Goal: Task Accomplishment & Management: Use online tool/utility

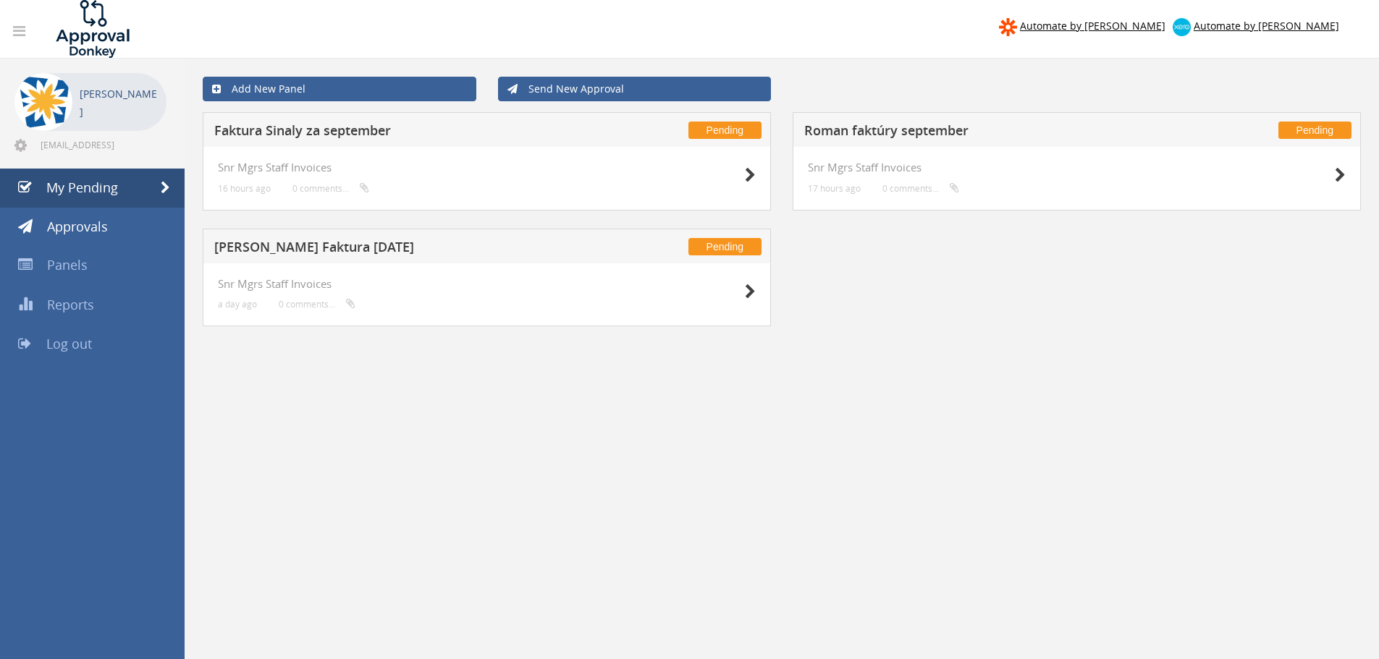
click at [274, 136] on h5 "Faktura Sinaly za september" at bounding box center [404, 133] width 381 height 18
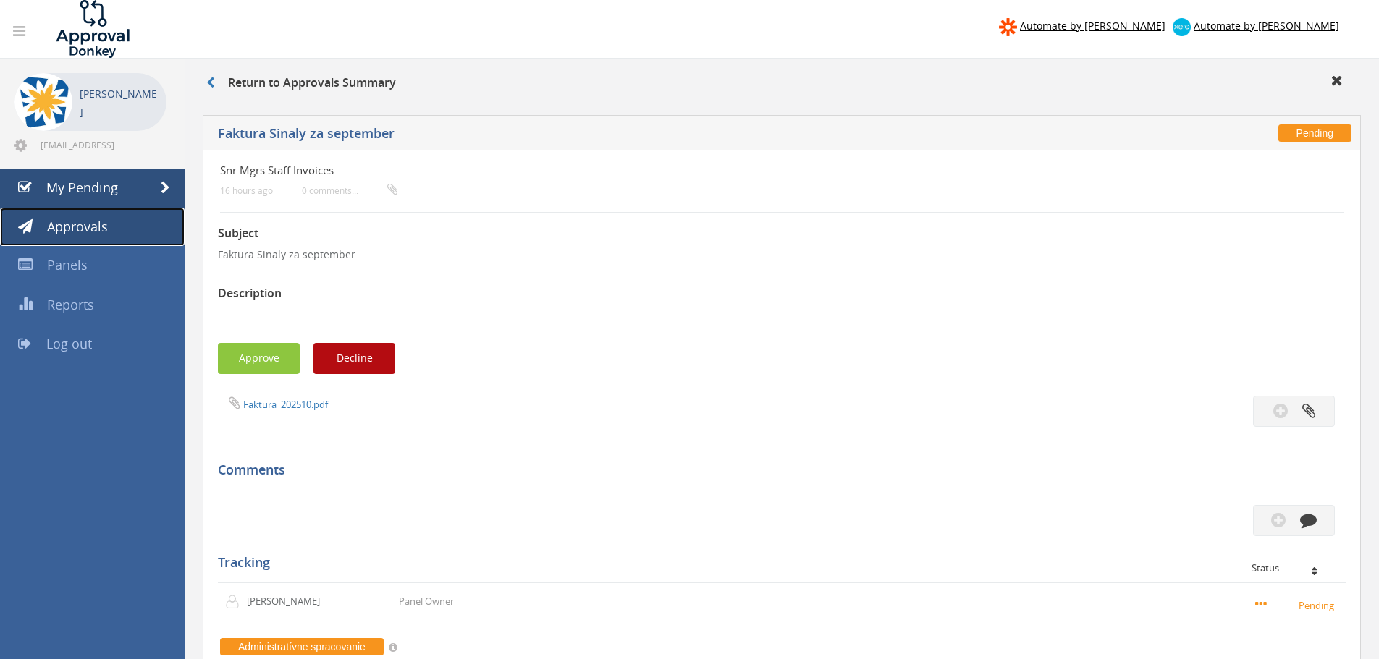
click at [109, 229] on link "Approvals" at bounding box center [92, 227] width 185 height 39
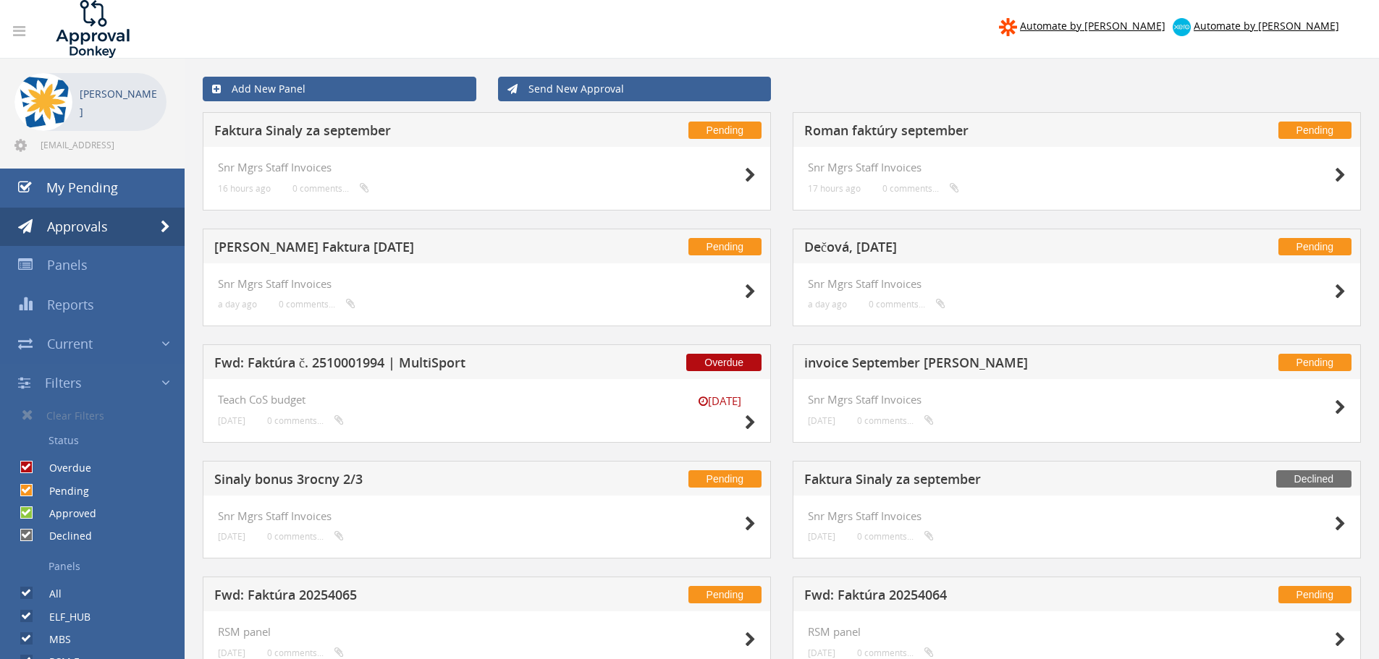
click at [323, 135] on h5 "Faktura Sinaly za september" at bounding box center [404, 133] width 381 height 18
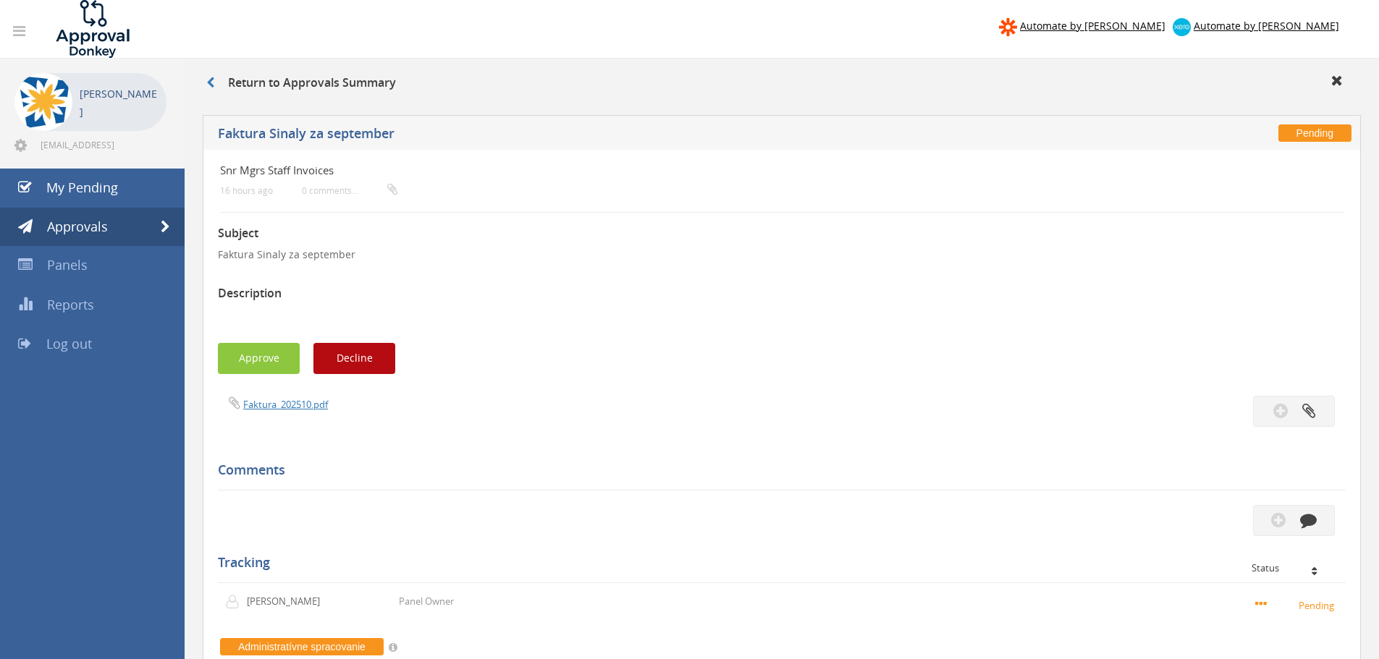
click at [260, 412] on div "Faktura_202510.pdf" at bounding box center [494, 404] width 575 height 16
click at [266, 405] on link "Faktura_202510.pdf" at bounding box center [285, 404] width 85 height 13
click at [209, 79] on icon at bounding box center [210, 83] width 8 height 12
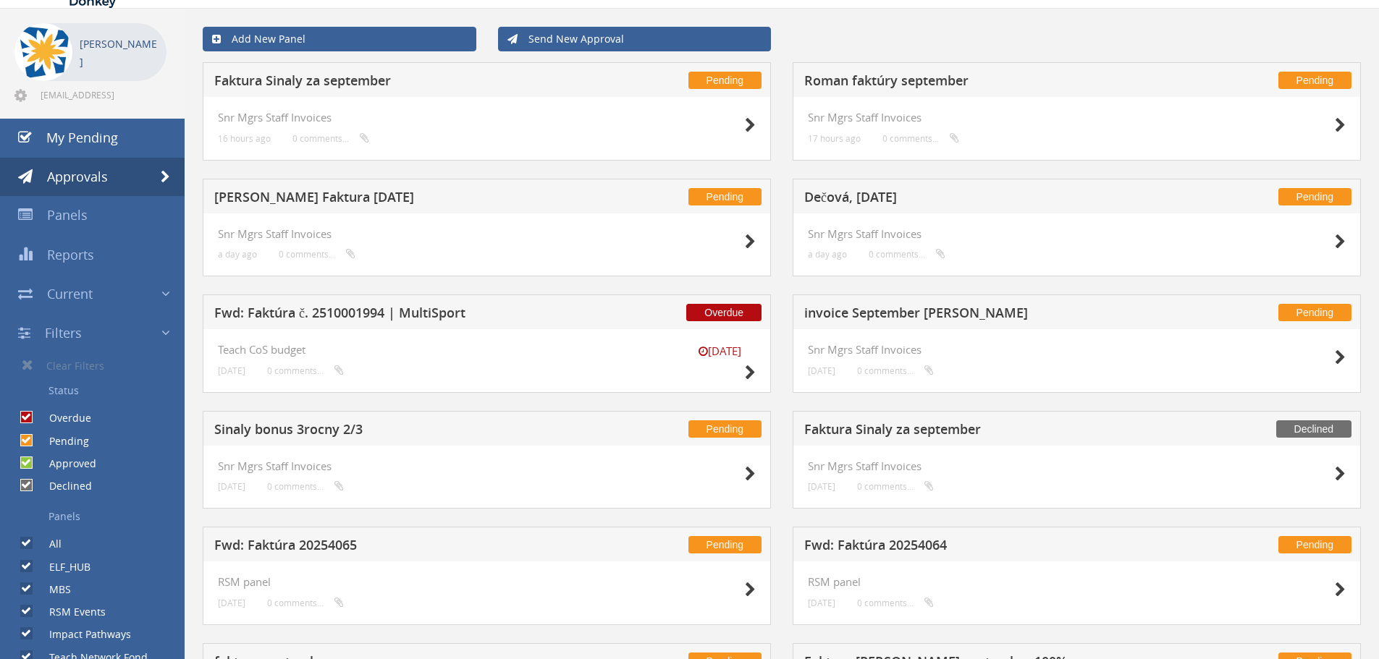
scroll to position [72, 0]
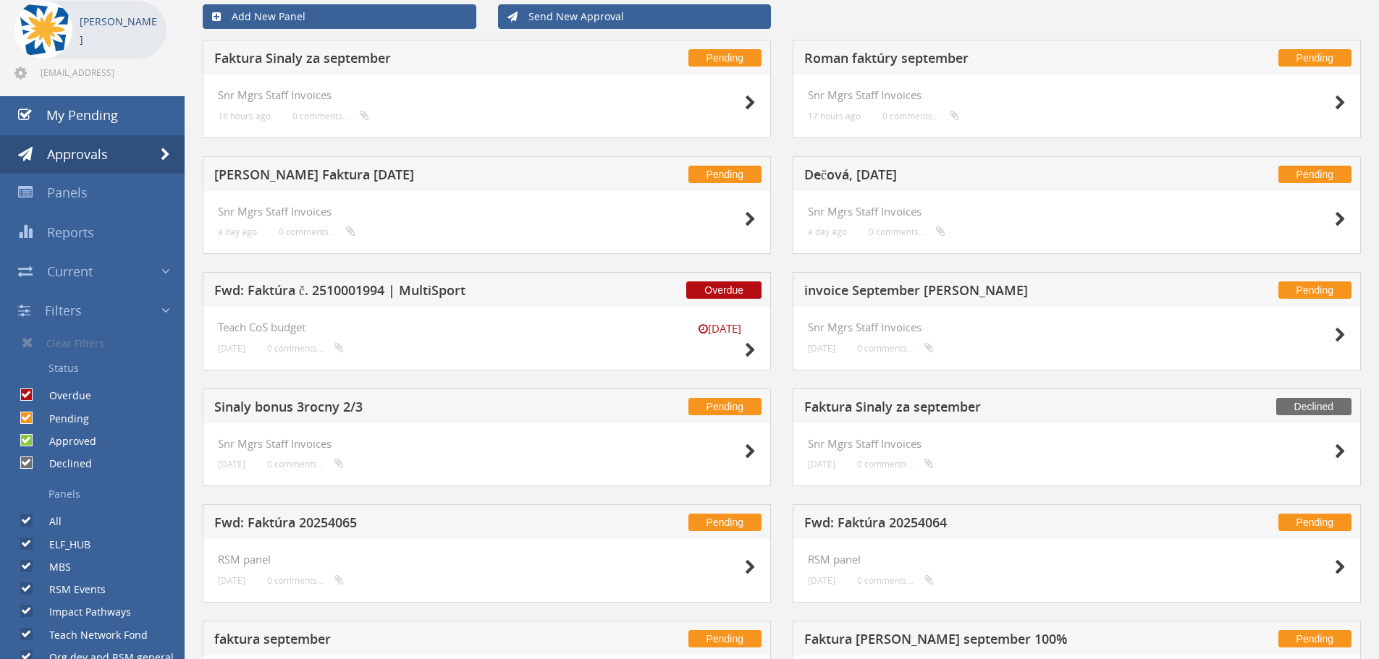
click at [926, 408] on h5 "Faktura Sinaly za september" at bounding box center [994, 409] width 381 height 18
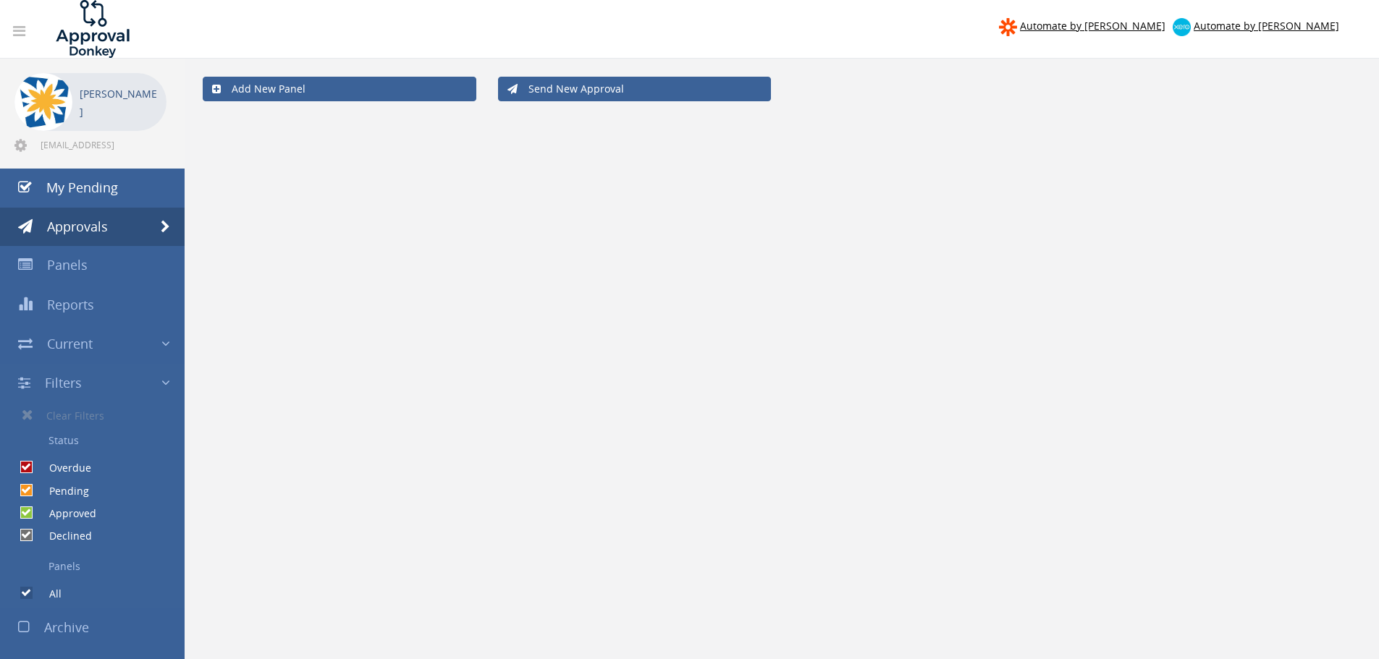
scroll to position [59, 0]
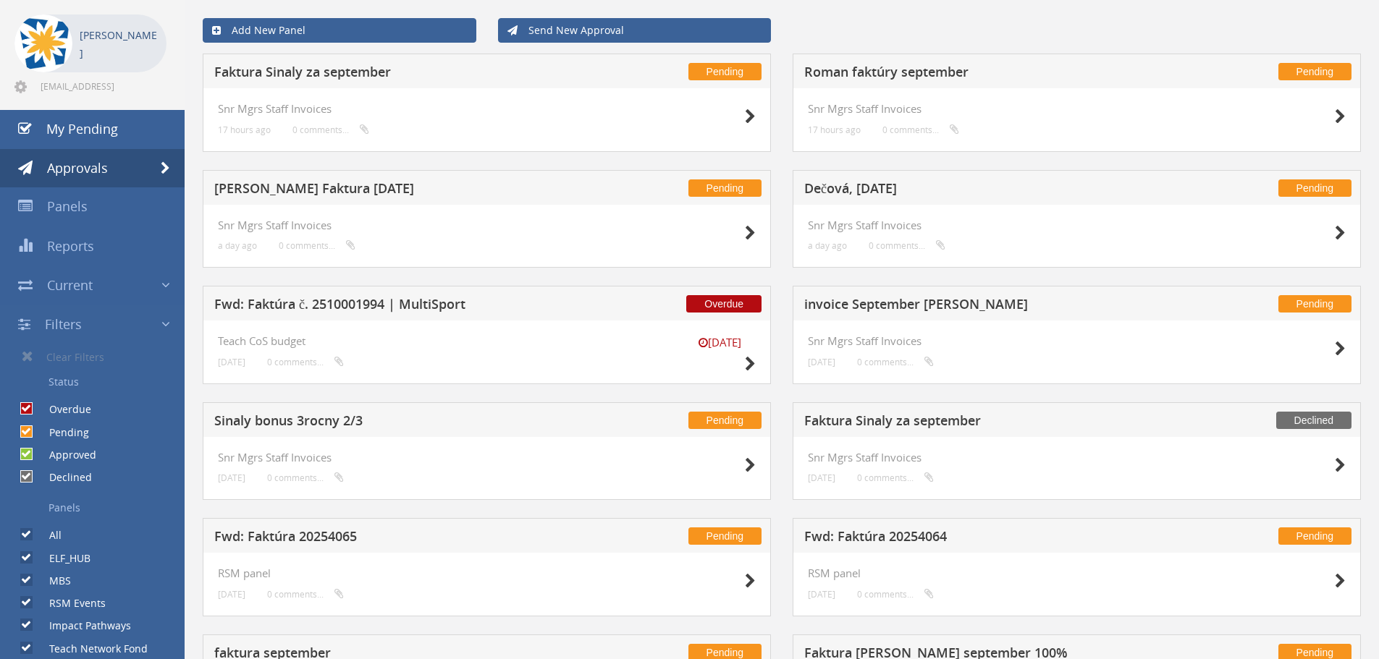
click at [339, 69] on h5 "Faktura Sinaly za september" at bounding box center [404, 74] width 381 height 18
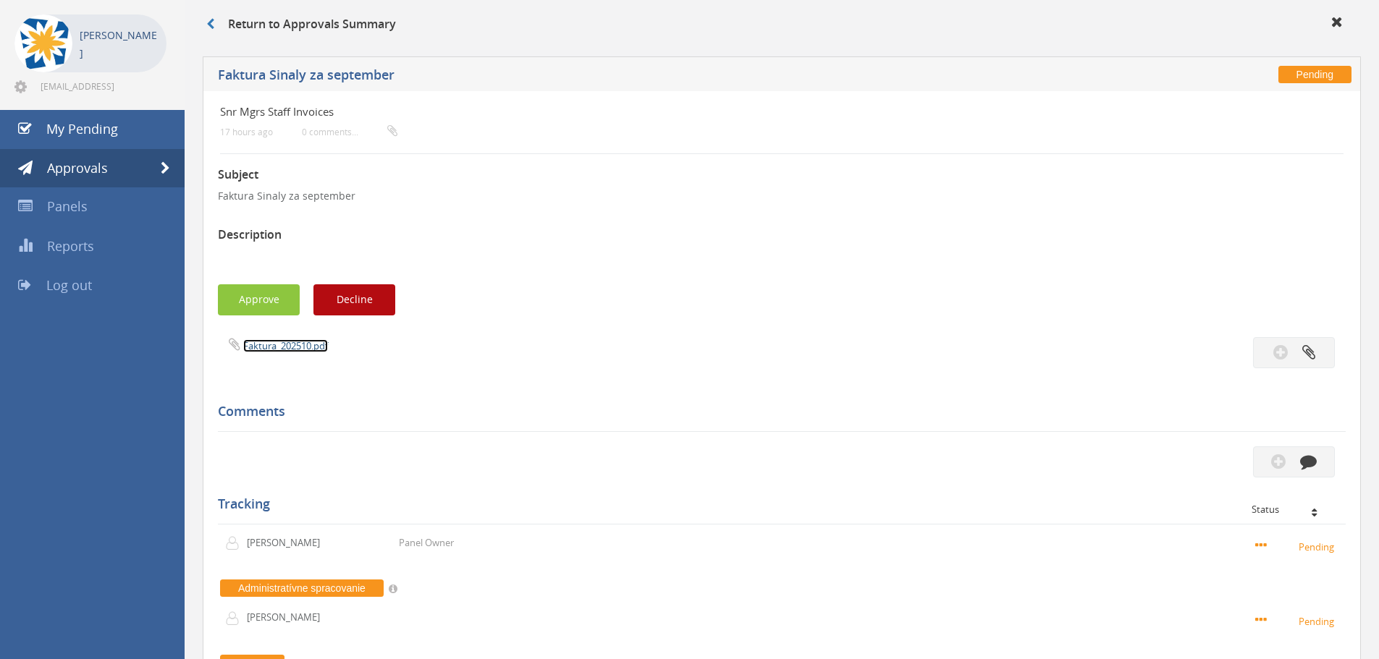
click at [277, 347] on link "Faktura_202510.pdf" at bounding box center [285, 345] width 85 height 13
click at [257, 301] on button "Approve" at bounding box center [259, 299] width 82 height 31
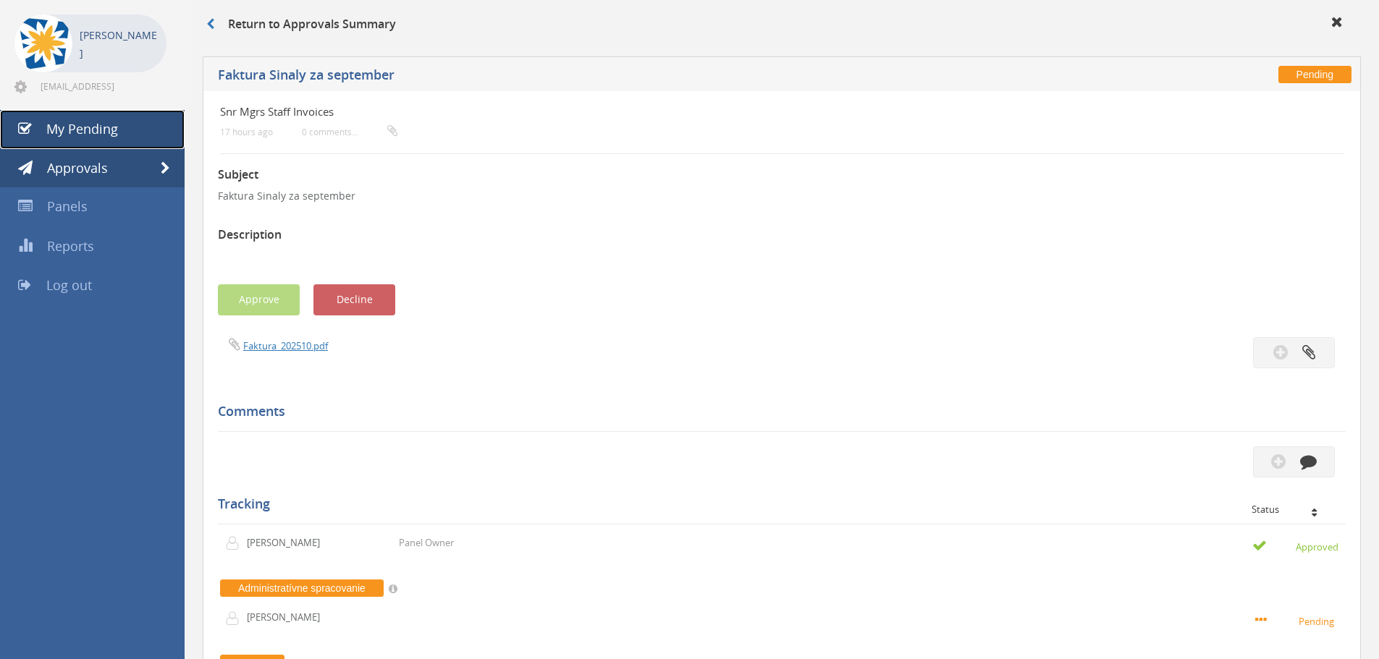
click at [86, 130] on span "My Pending" at bounding box center [82, 128] width 72 height 17
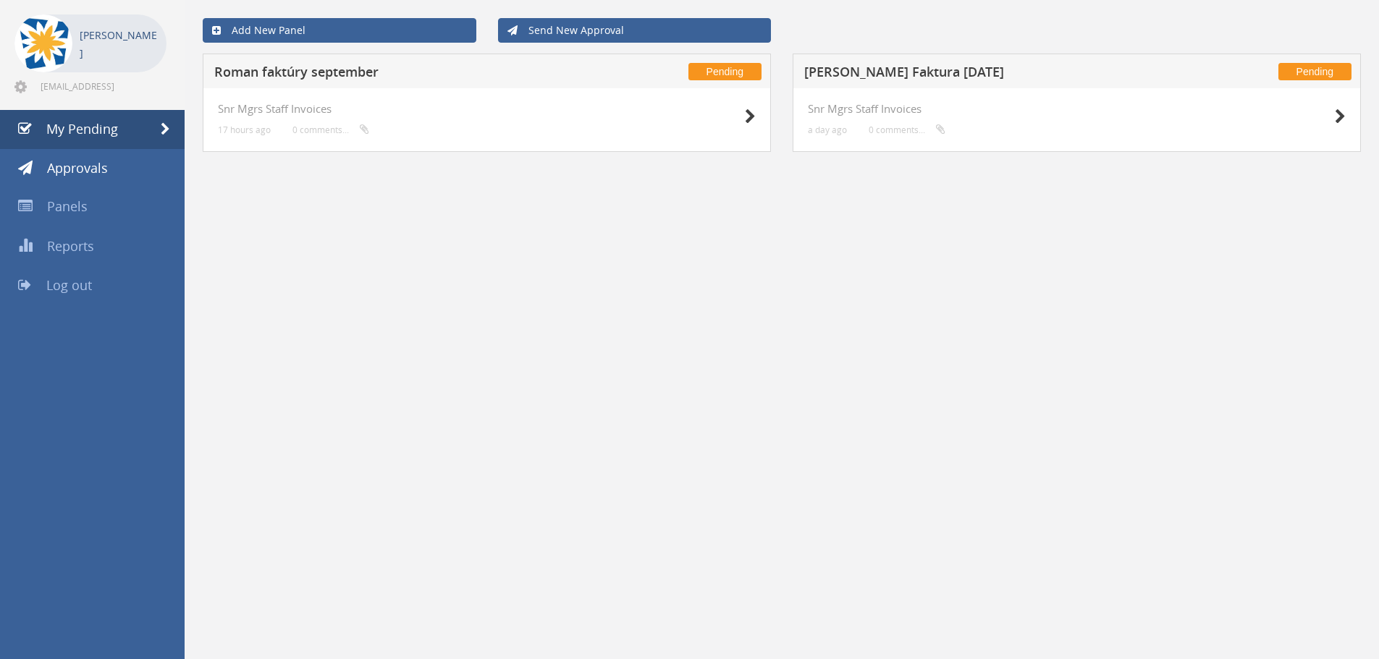
click at [336, 72] on h5 "Roman faktúry september" at bounding box center [404, 74] width 381 height 18
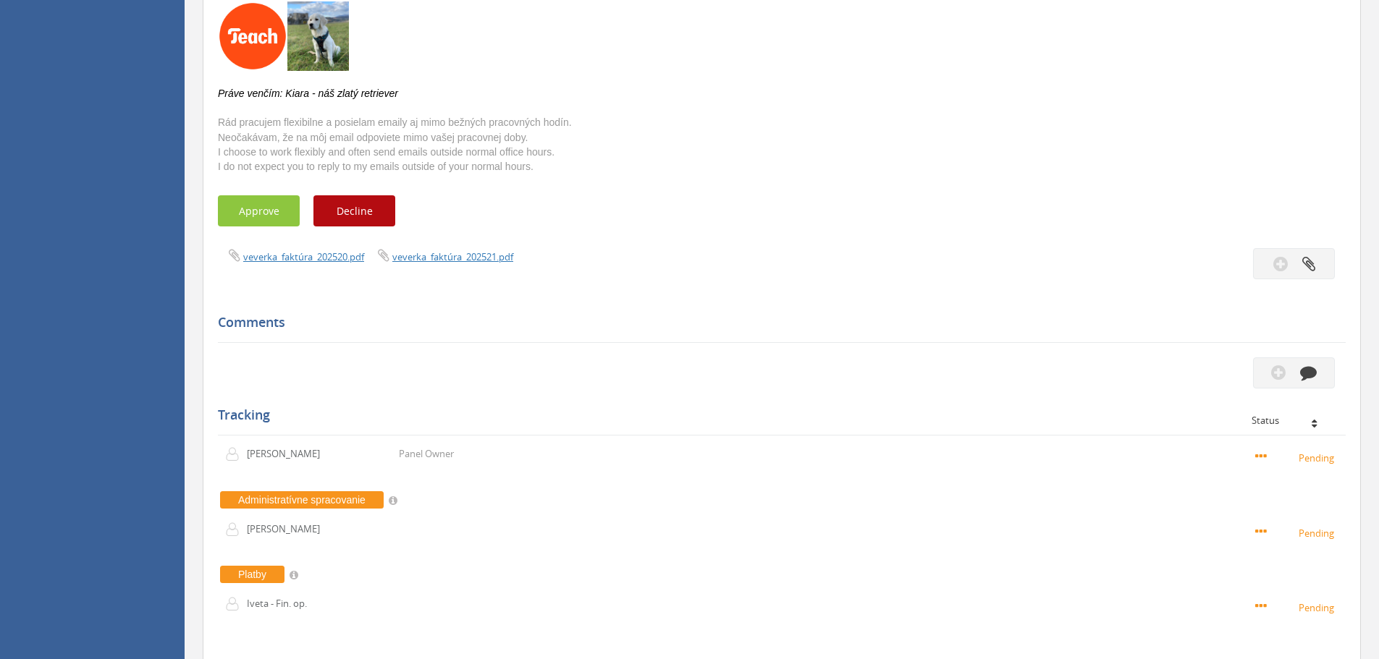
scroll to position [421, 0]
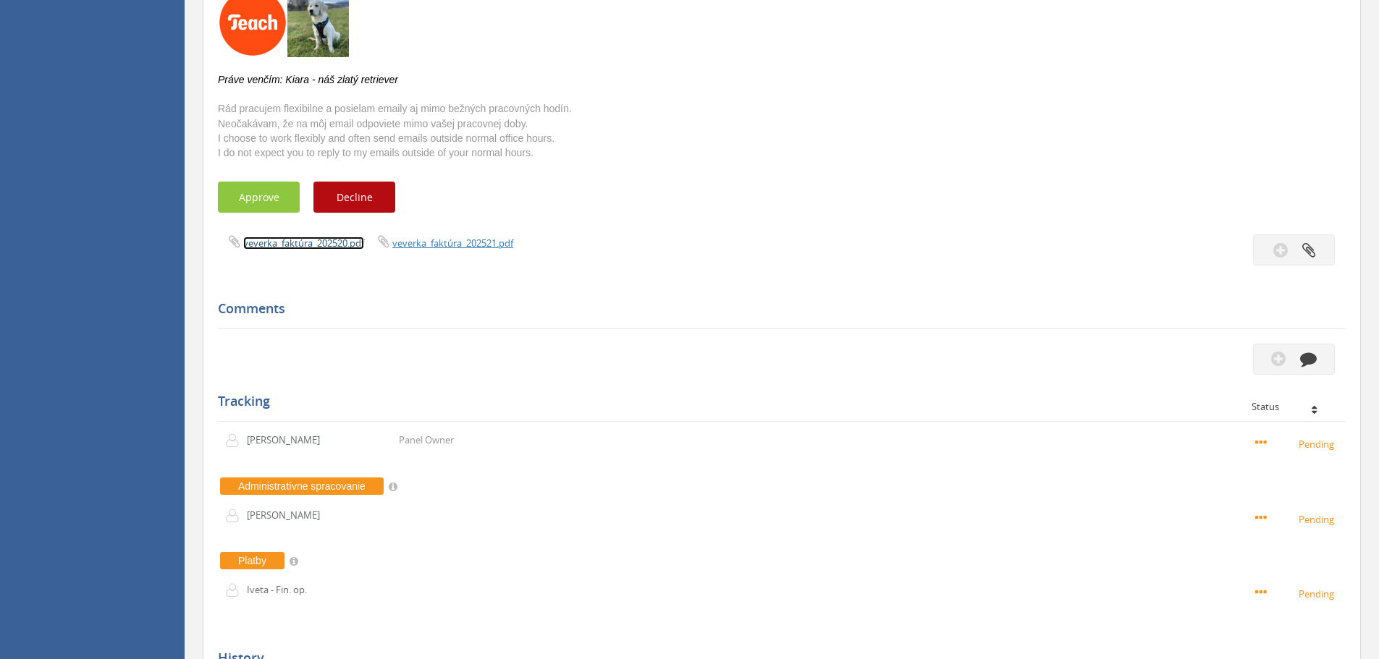
click at [303, 245] on link "veverka_faktúra_202520.pdf" at bounding box center [303, 243] width 121 height 13
click at [463, 245] on link "veverka_faktúra_202521.pdf" at bounding box center [452, 243] width 121 height 13
click at [310, 239] on link "veverka_faktúra_202520.pdf" at bounding box center [303, 243] width 121 height 13
click at [452, 239] on link "veverka_faktúra_202521.pdf" at bounding box center [452, 243] width 121 height 13
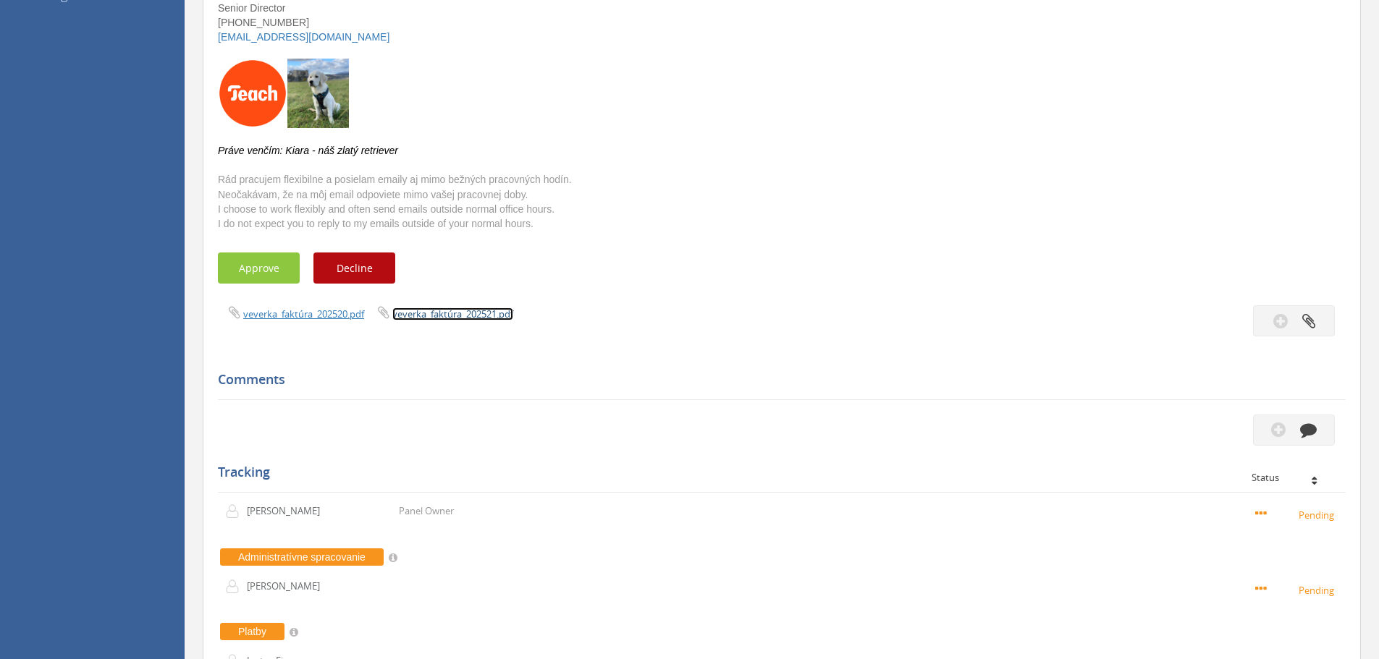
scroll to position [362, 0]
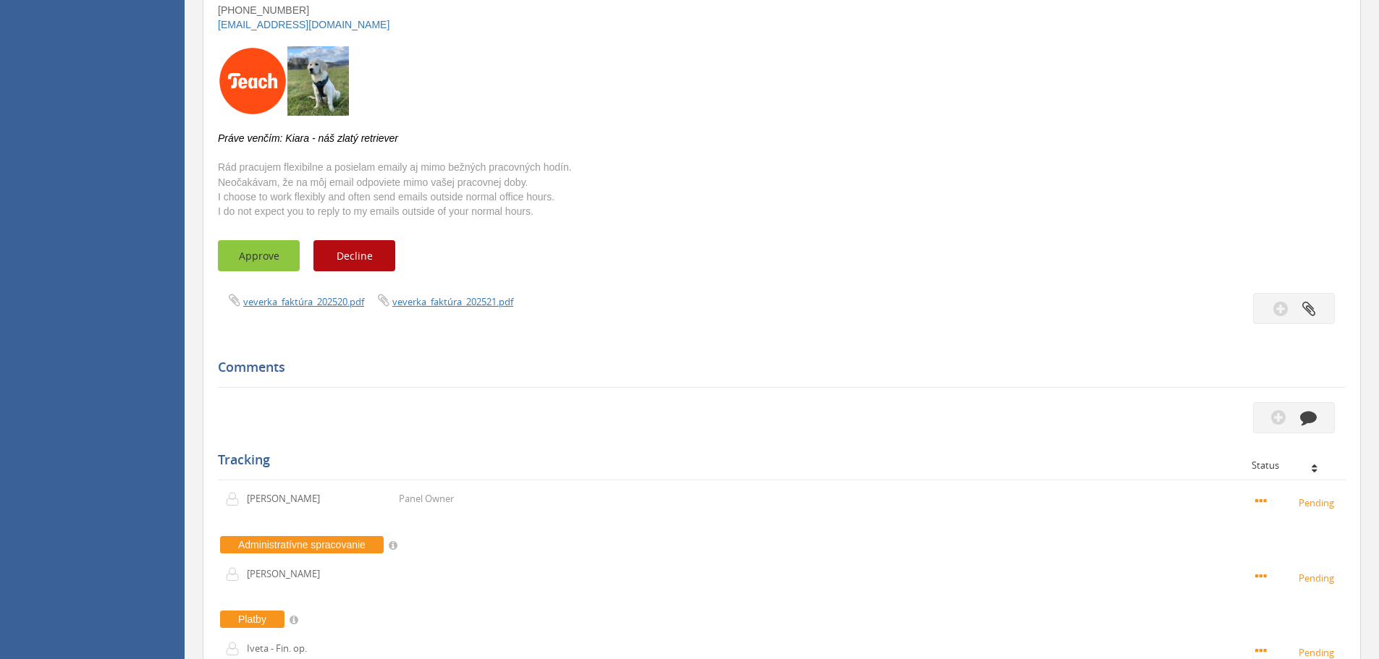
click at [273, 255] on button "Approve" at bounding box center [259, 255] width 82 height 31
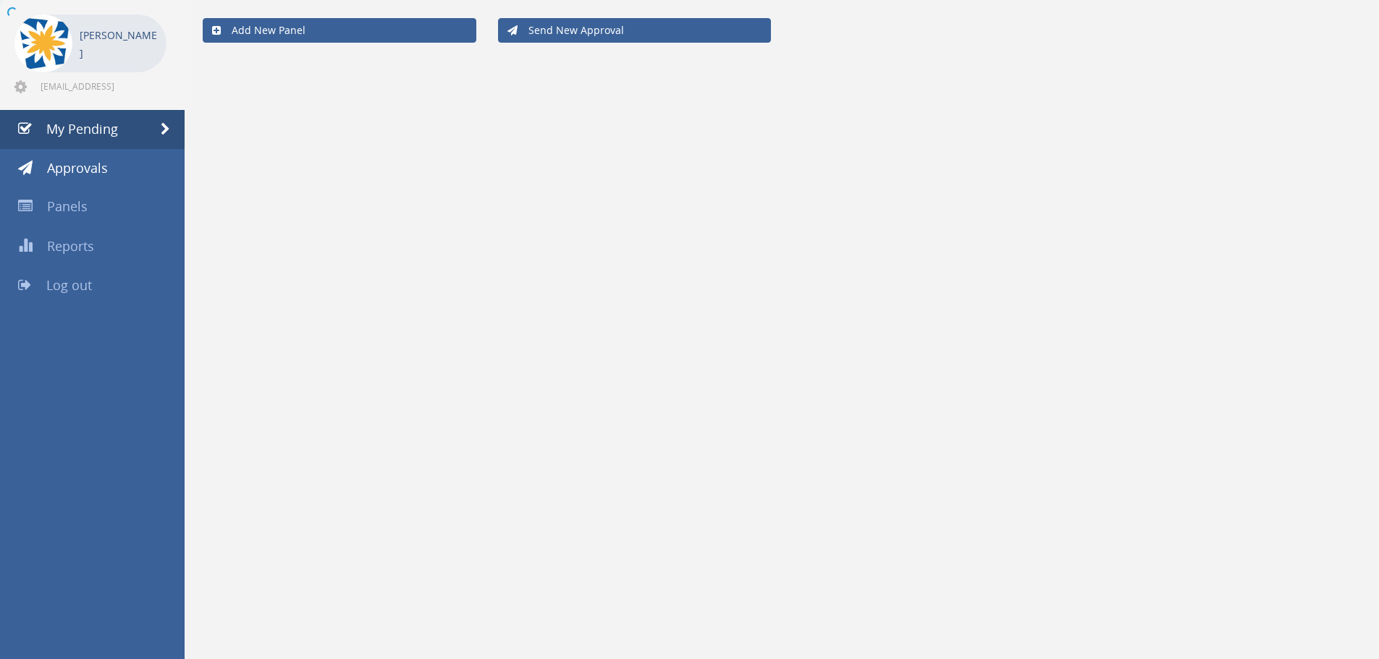
scroll to position [59, 0]
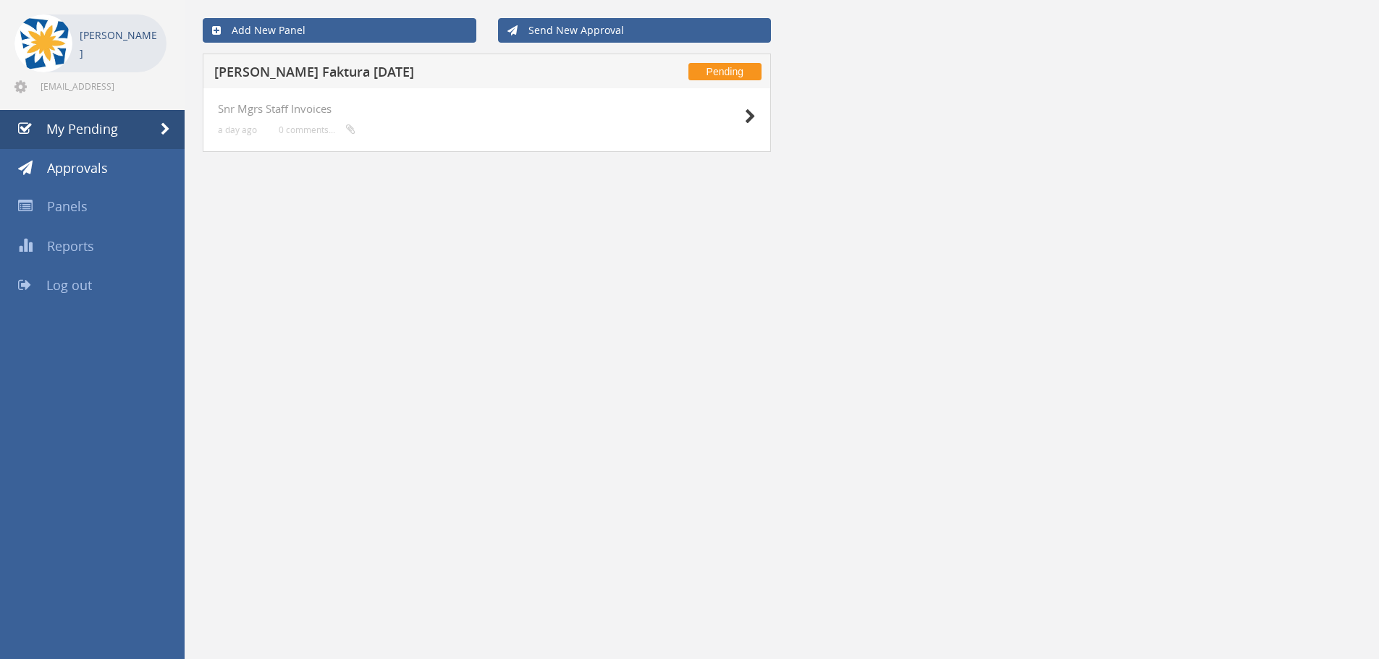
click at [332, 77] on h5 "[PERSON_NAME] Faktura [DATE]" at bounding box center [404, 74] width 381 height 18
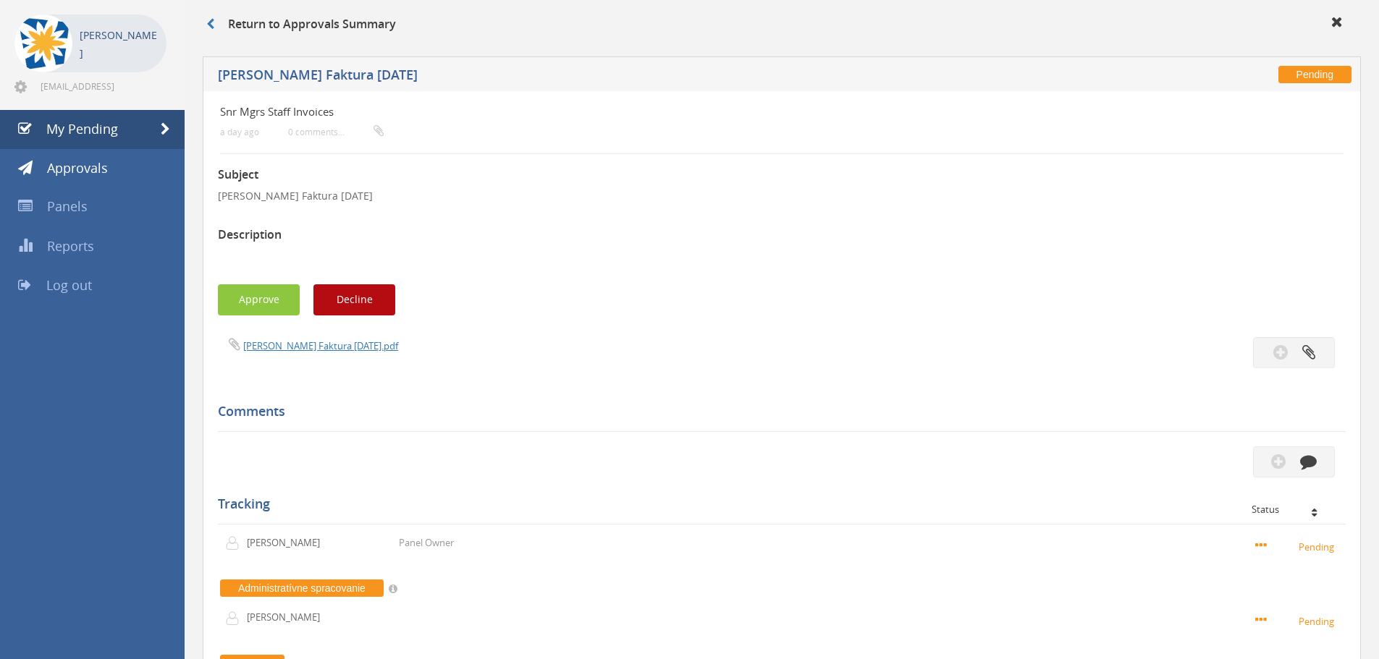
scroll to position [319, 0]
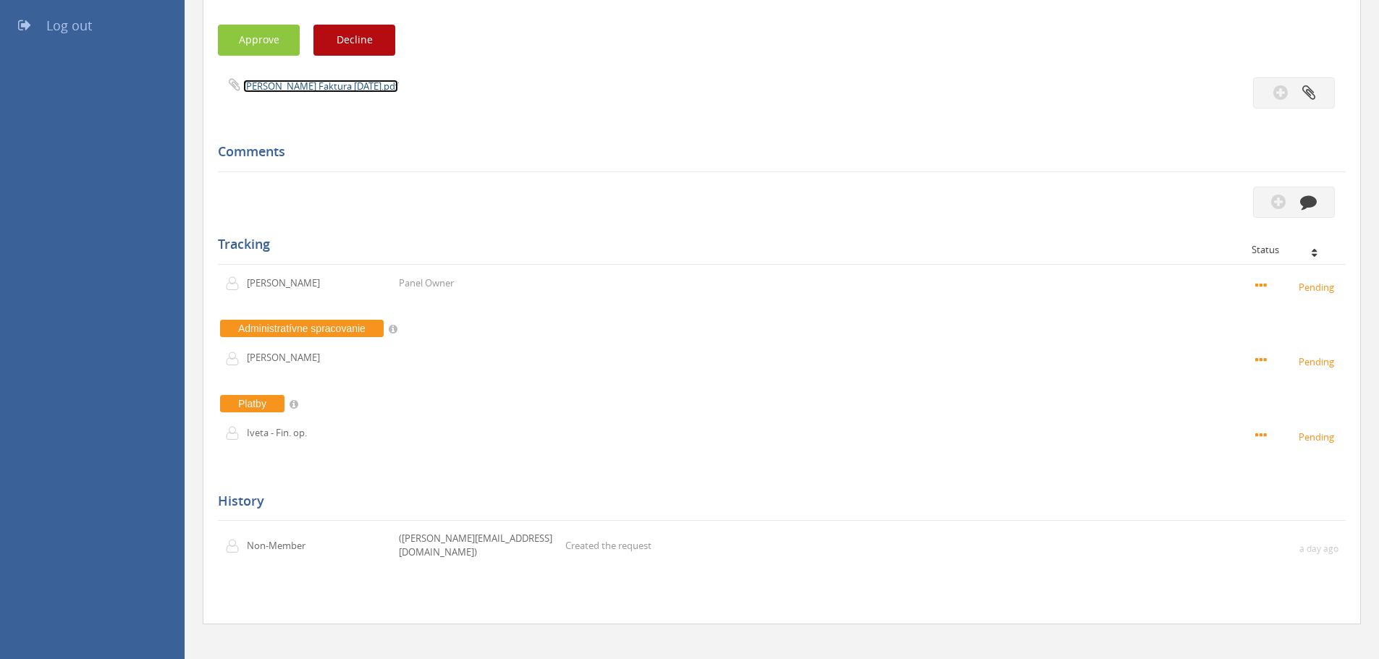
click at [333, 85] on link "[PERSON_NAME] Faktura [DATE].pdf" at bounding box center [320, 86] width 155 height 13
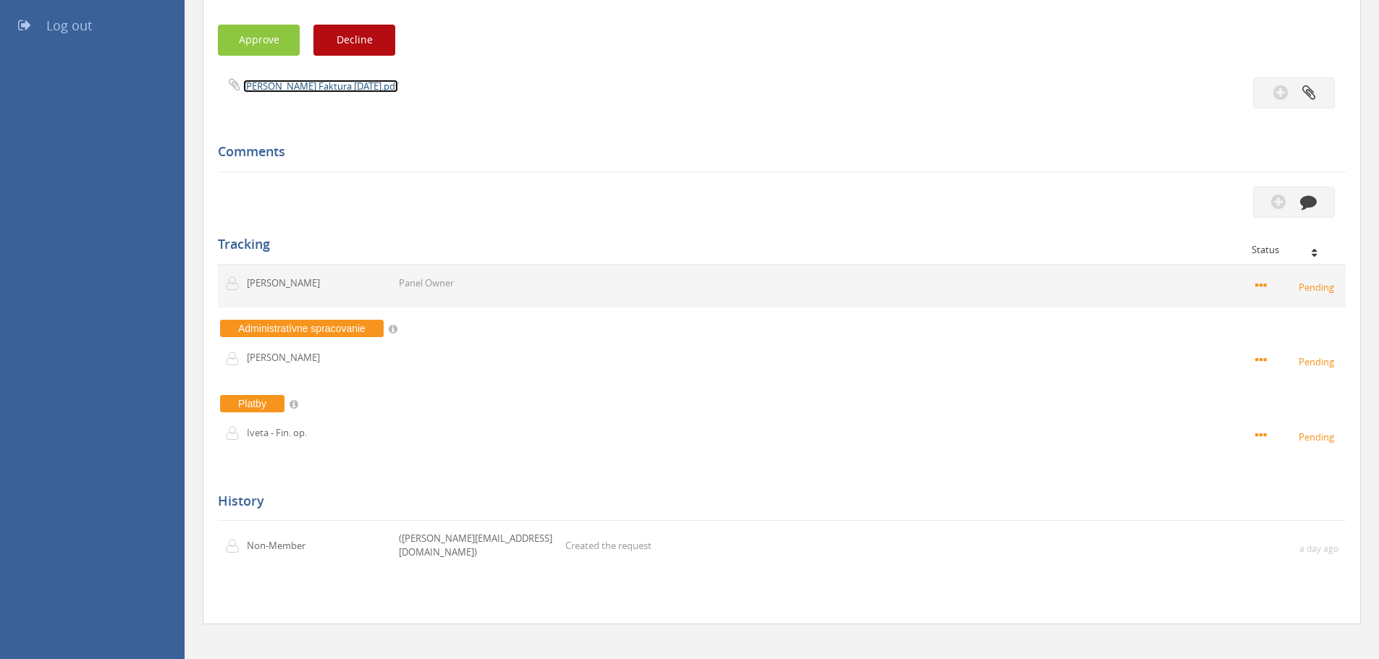
scroll to position [0, 0]
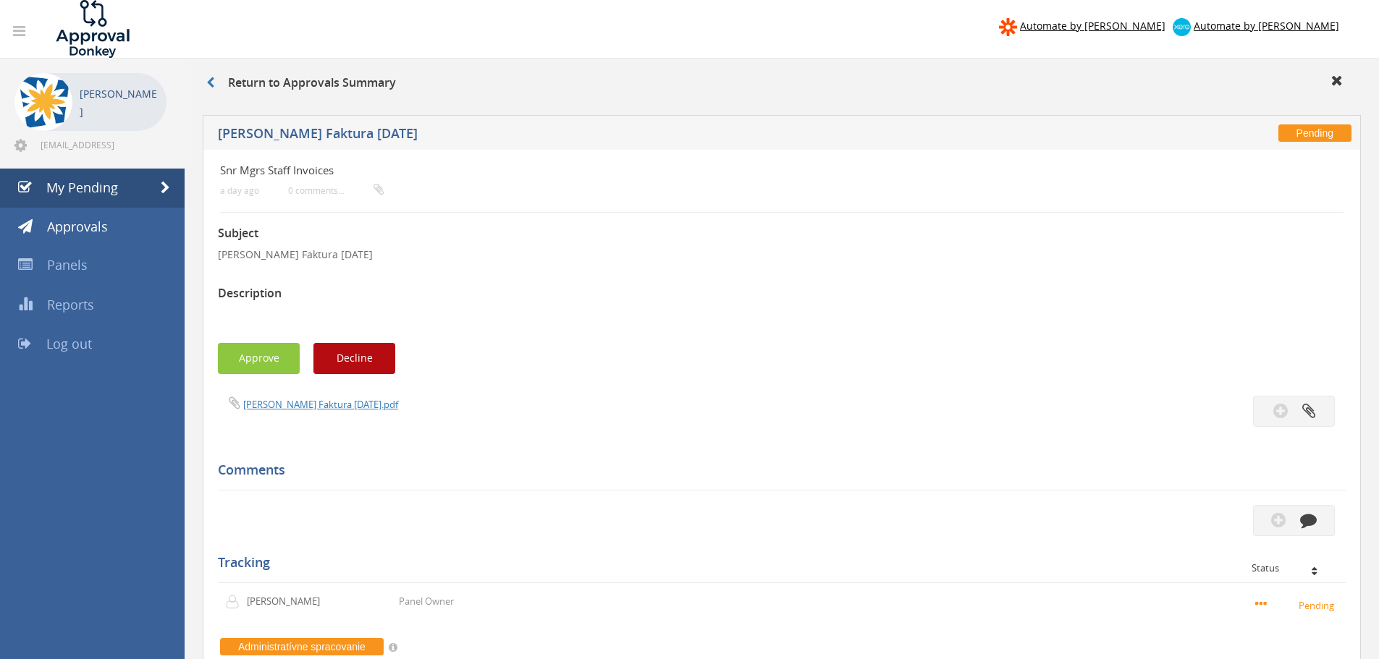
click at [230, 440] on div "Subject [PERSON_NAME] Faktura [DATE] Description Approve Decline [PERSON_NAME] …" at bounding box center [782, 570] width 1128 height 715
click at [87, 28] on img at bounding box center [92, 29] width 109 height 58
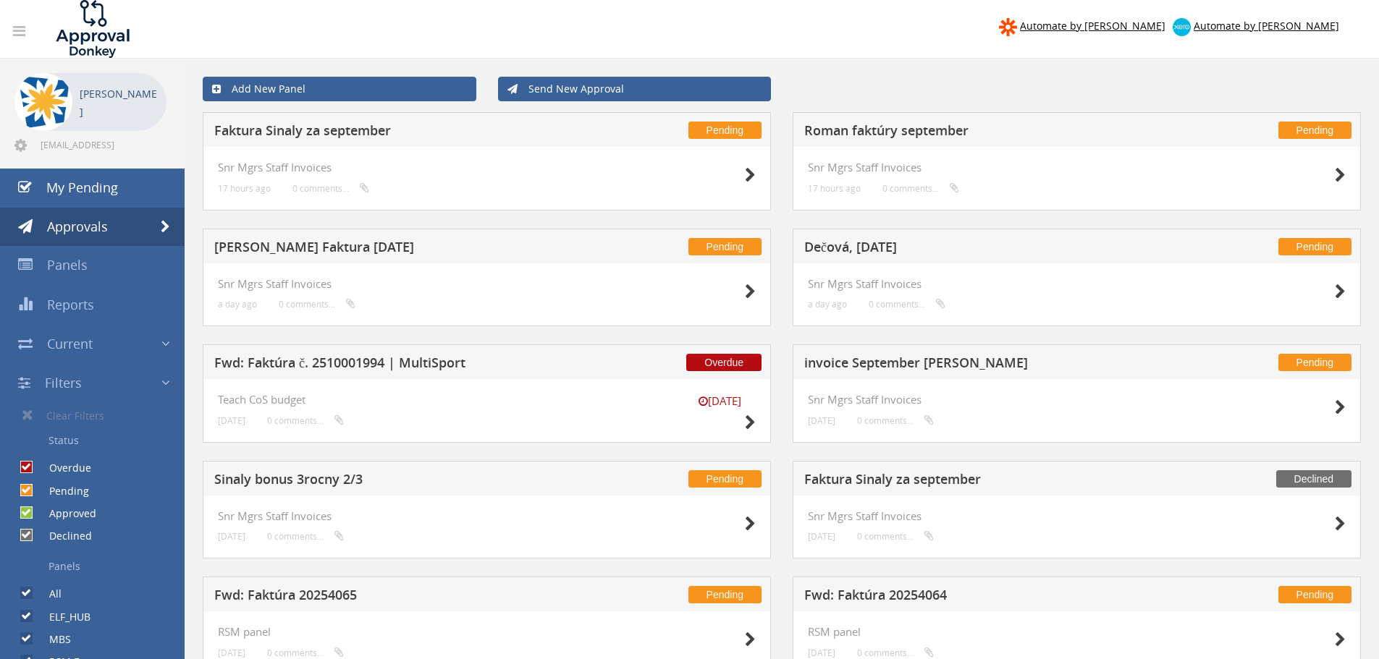
click at [303, 478] on h5 "Sinaly bonus 3rocny 2/3" at bounding box center [404, 482] width 381 height 18
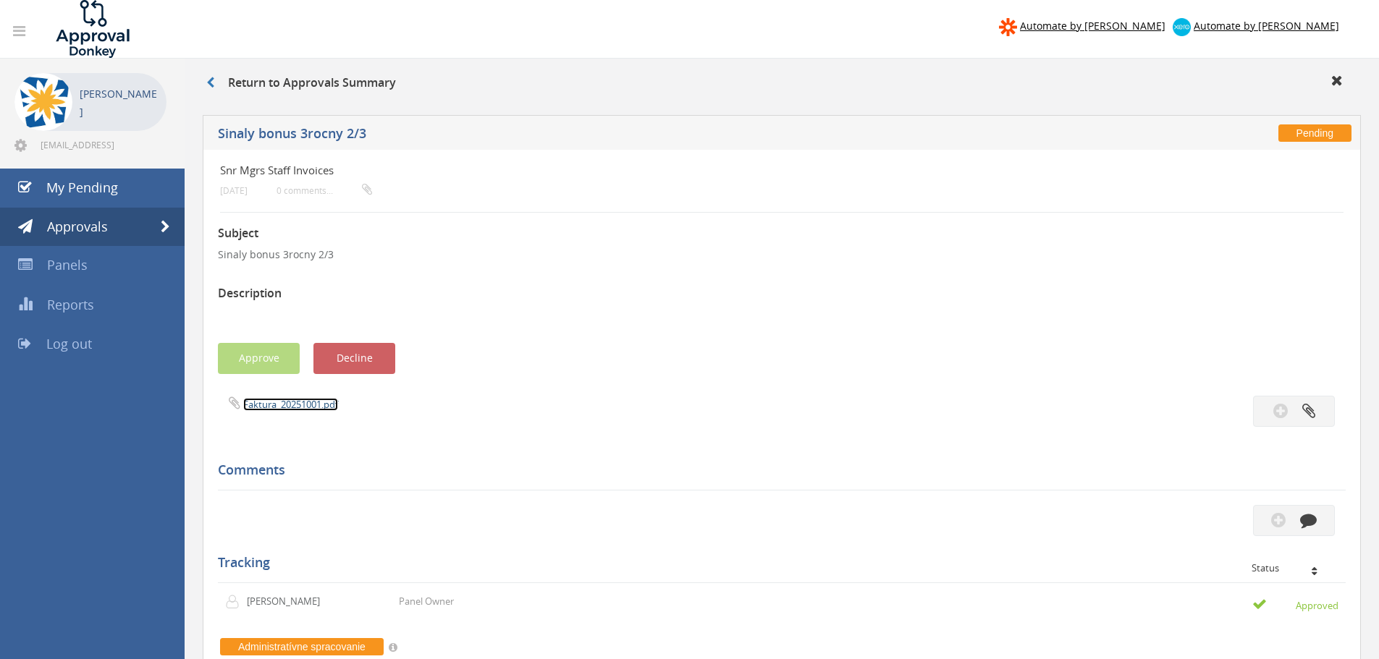
click at [273, 403] on link "Faktura_20251001.pdf" at bounding box center [290, 404] width 95 height 13
